Goal: Navigation & Orientation: Find specific page/section

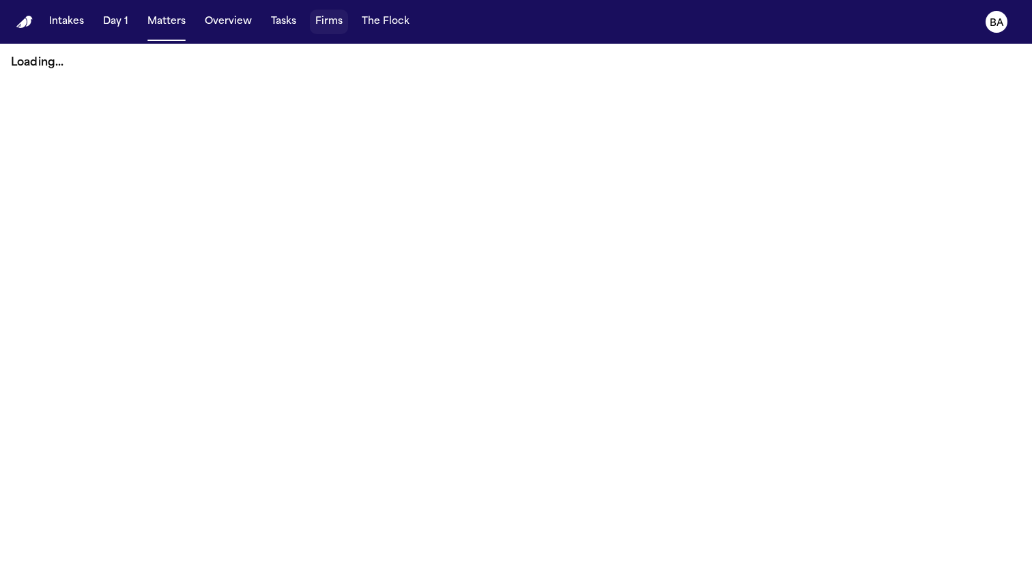
click at [310, 19] on button "Firms" at bounding box center [329, 22] width 38 height 25
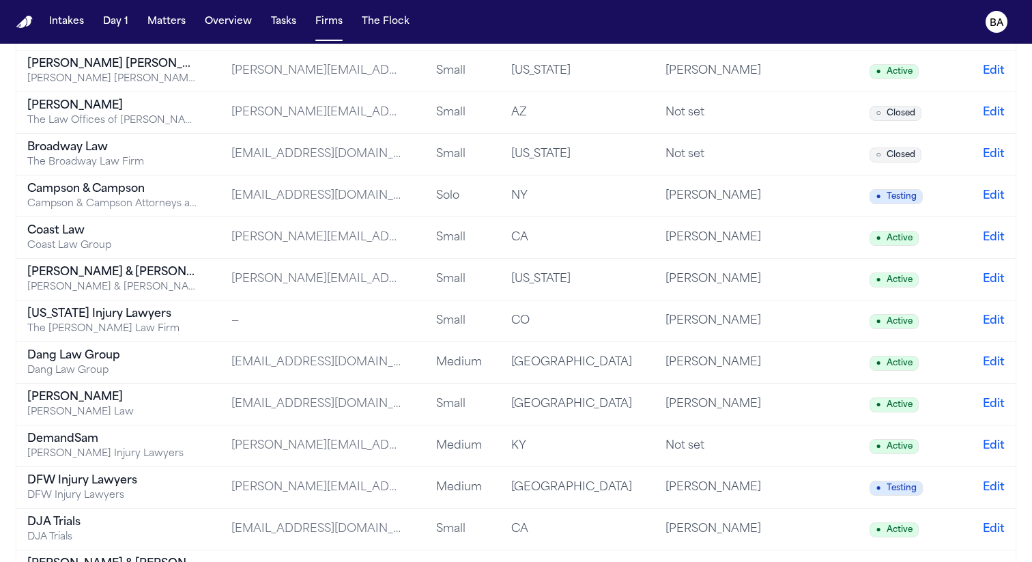
scroll to position [356, 0]
